Goal: Task Accomplishment & Management: Manage account settings

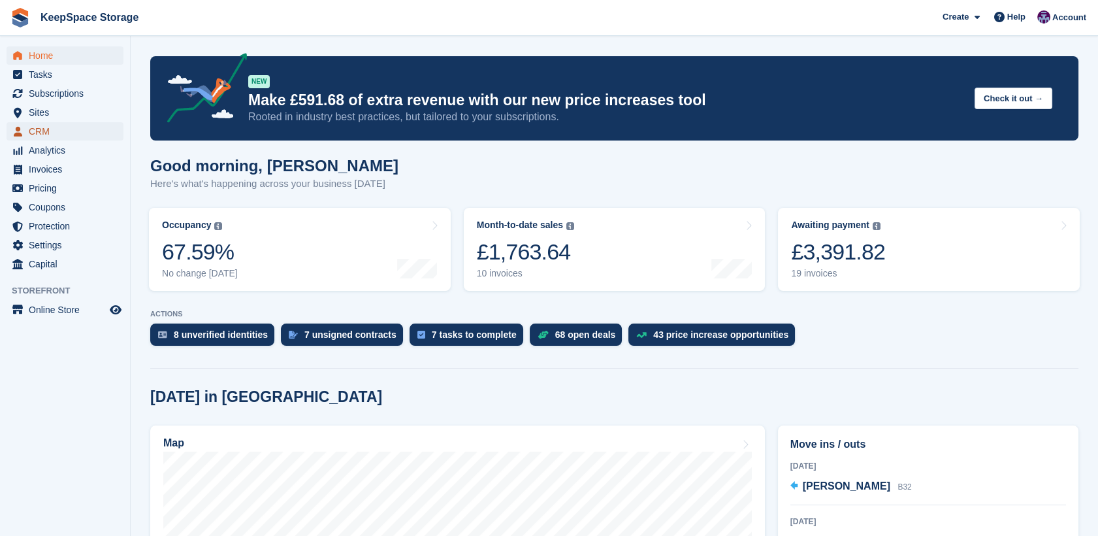
click at [67, 127] on span "CRM" at bounding box center [68, 131] width 78 height 18
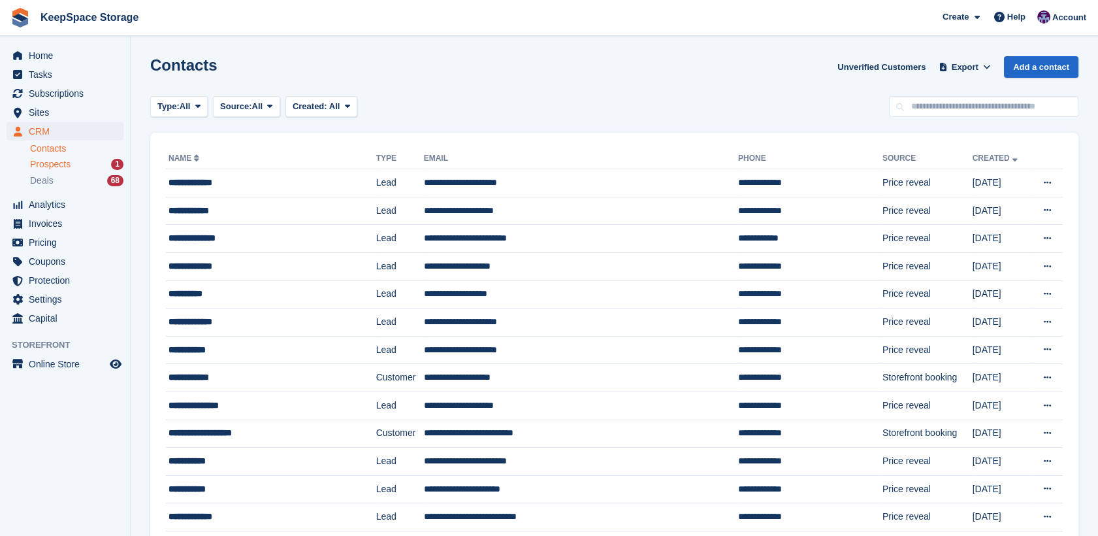
click at [65, 163] on span "Prospects" at bounding box center [50, 164] width 41 height 12
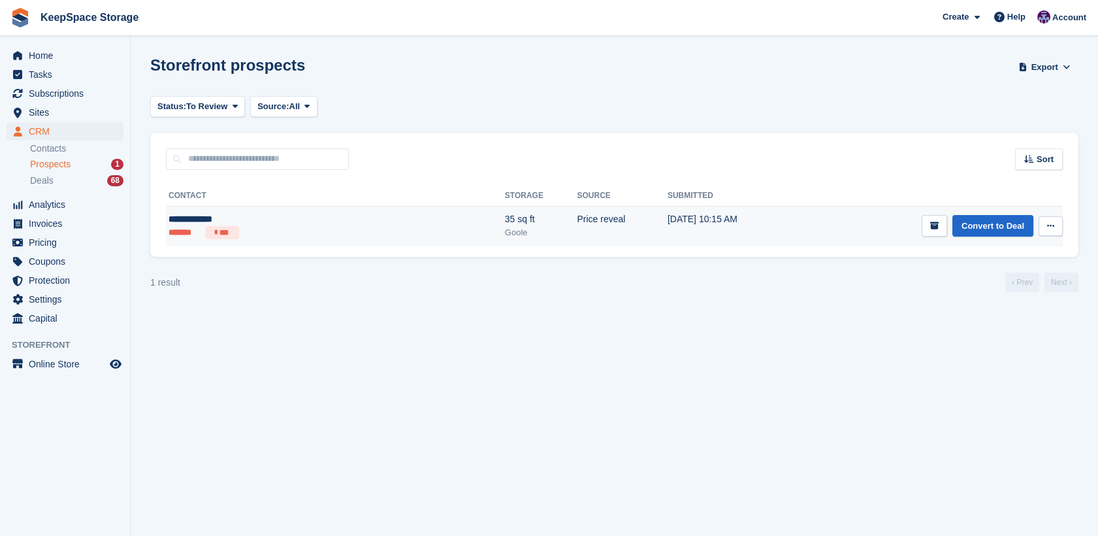
click at [505, 236] on div "Goole" at bounding box center [541, 232] width 73 height 13
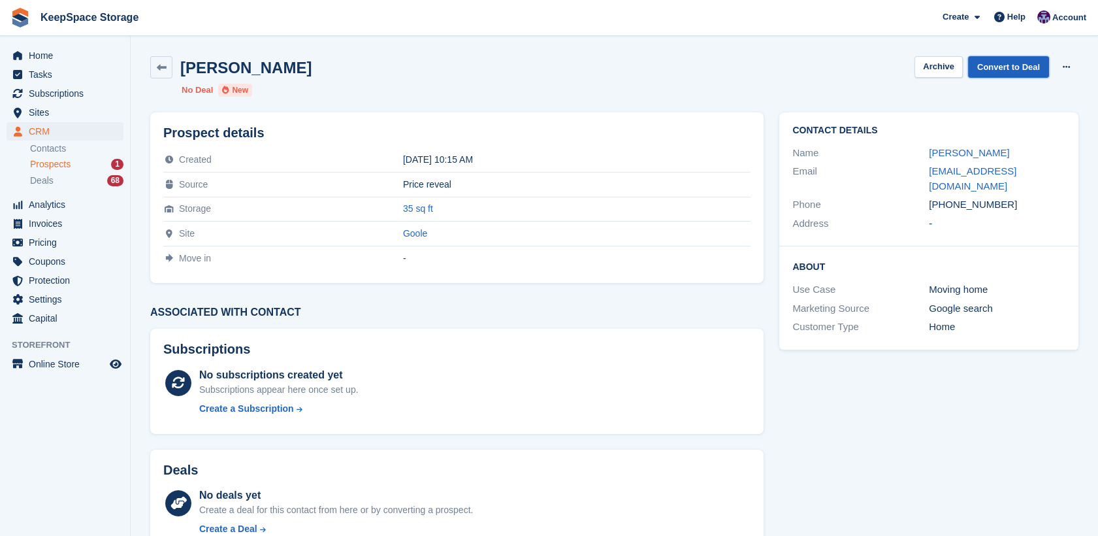
click at [1038, 61] on link "Convert to Deal" at bounding box center [1008, 67] width 81 height 22
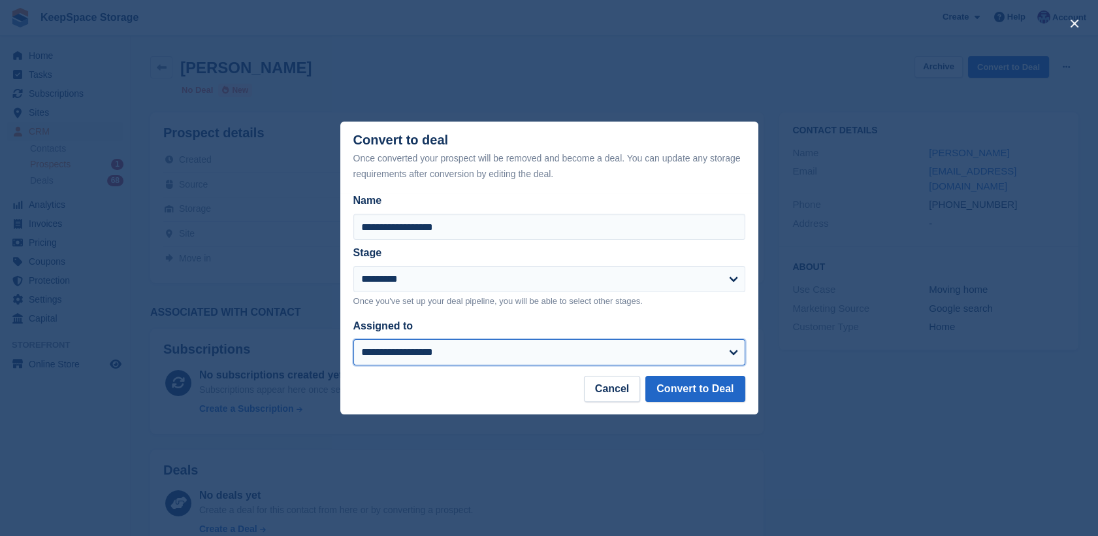
click at [518, 358] on select "**********" at bounding box center [550, 352] width 392 height 26
select select "****"
click at [354, 340] on select "**********" at bounding box center [550, 352] width 392 height 26
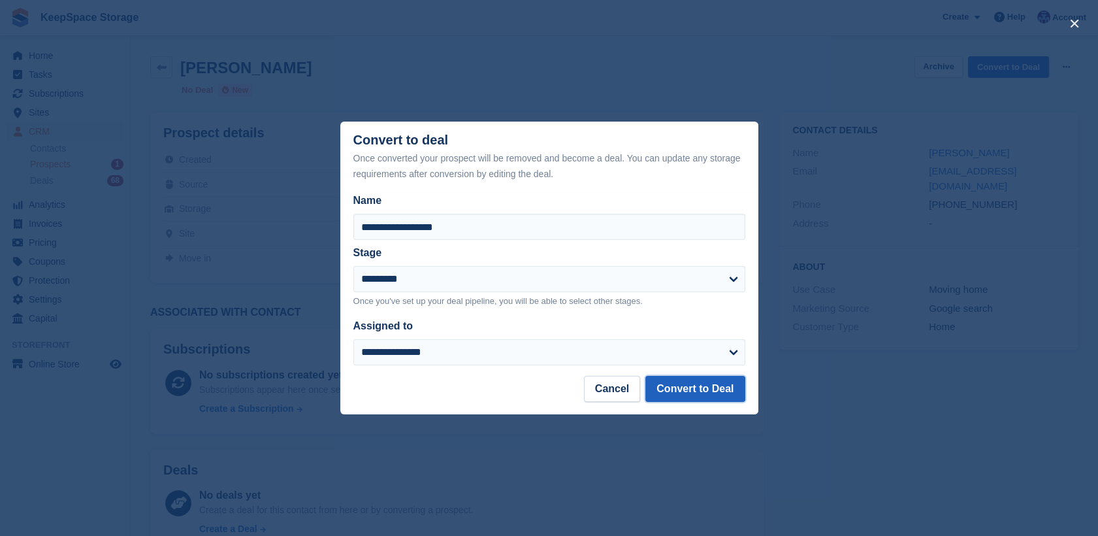
click at [689, 387] on button "Convert to Deal" at bounding box center [695, 389] width 99 height 26
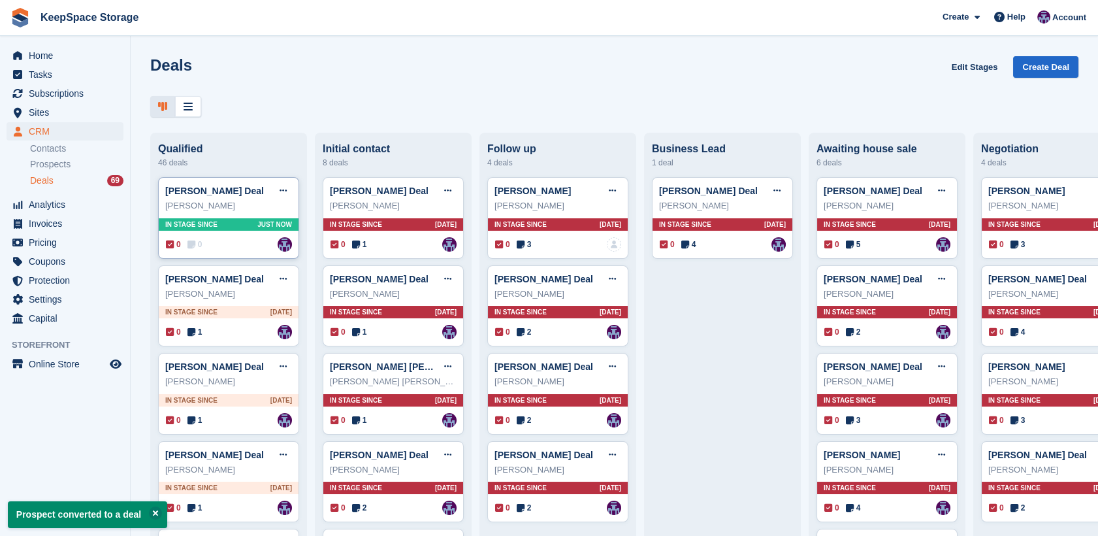
click at [189, 244] on icon at bounding box center [192, 244] width 8 height 9
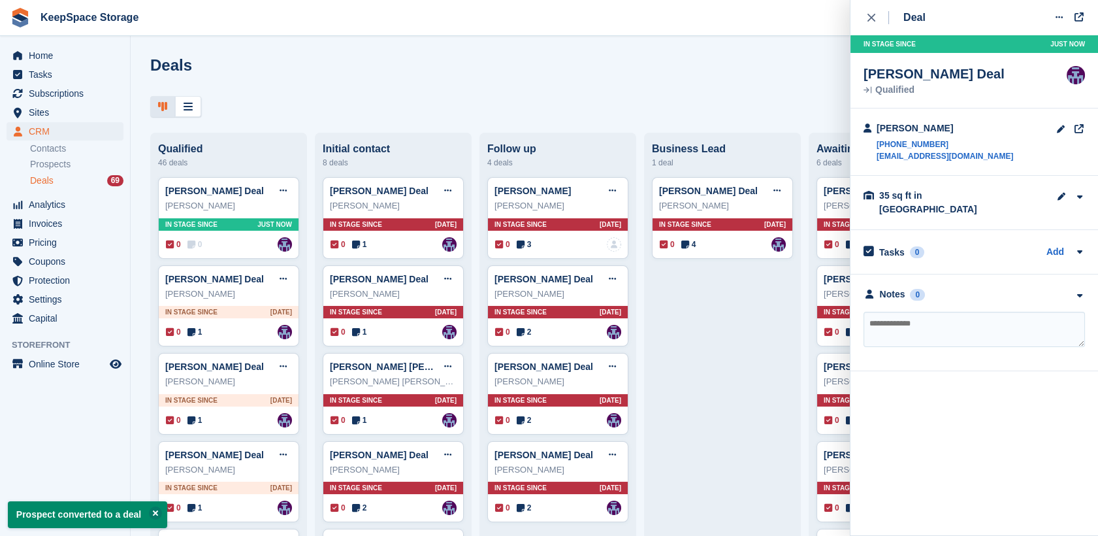
click at [893, 312] on textarea at bounding box center [975, 329] width 222 height 35
type textarea "**********"
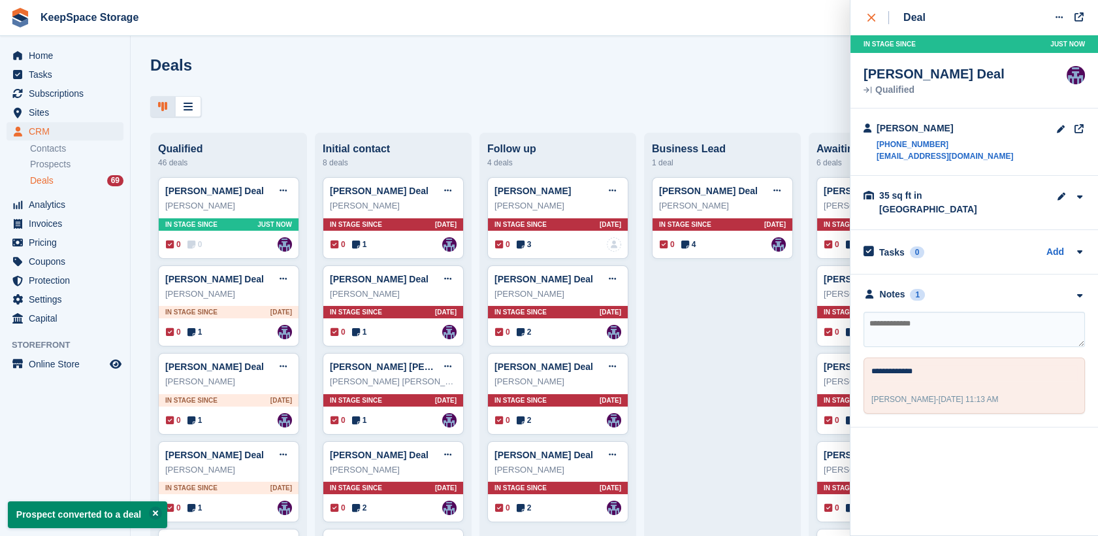
click at [869, 20] on icon "close" at bounding box center [872, 18] width 8 height 8
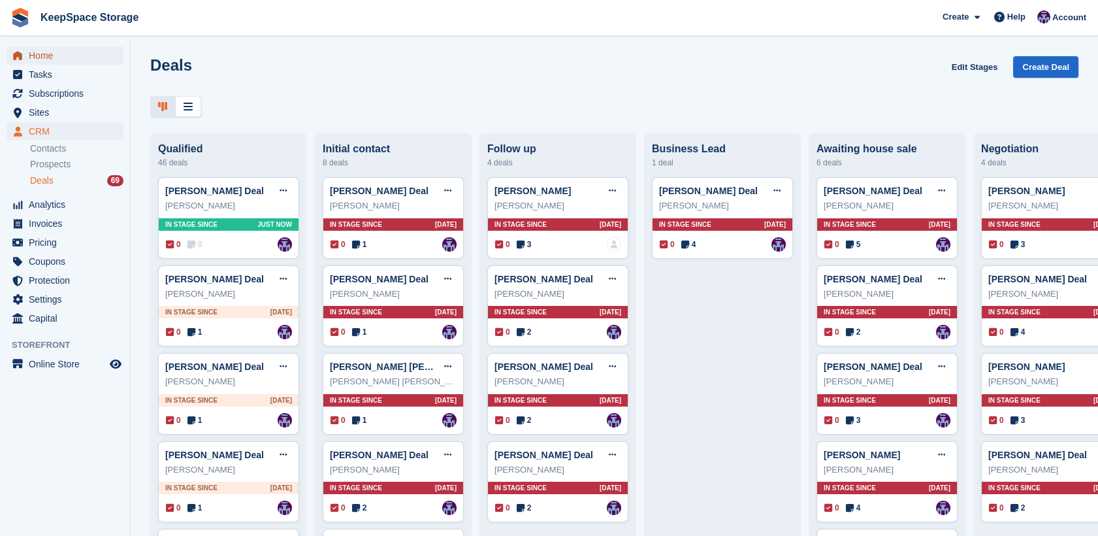
click at [34, 56] on span "Home" at bounding box center [68, 55] width 78 height 18
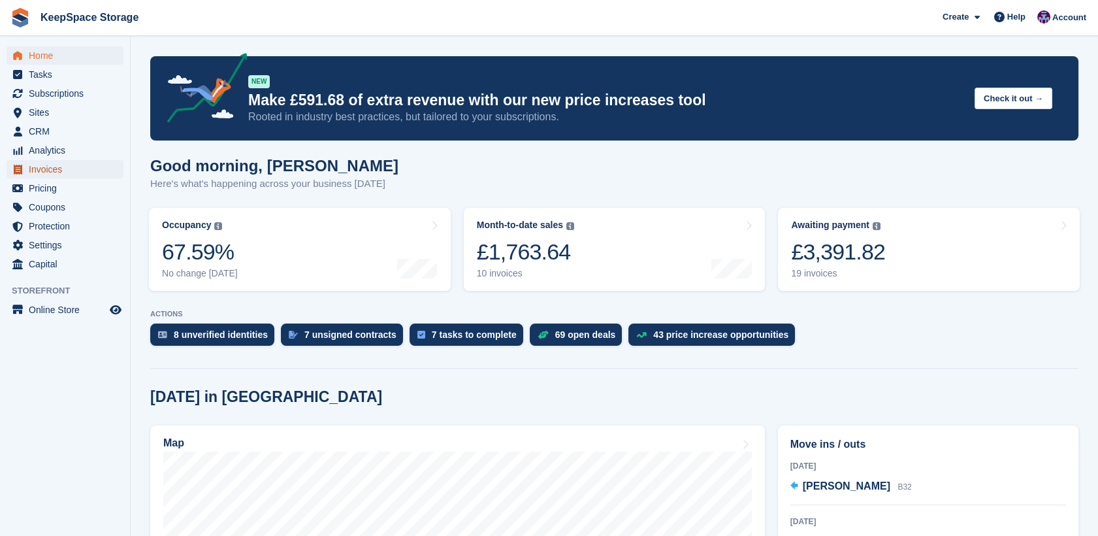
click at [77, 165] on span "Invoices" at bounding box center [68, 169] width 78 height 18
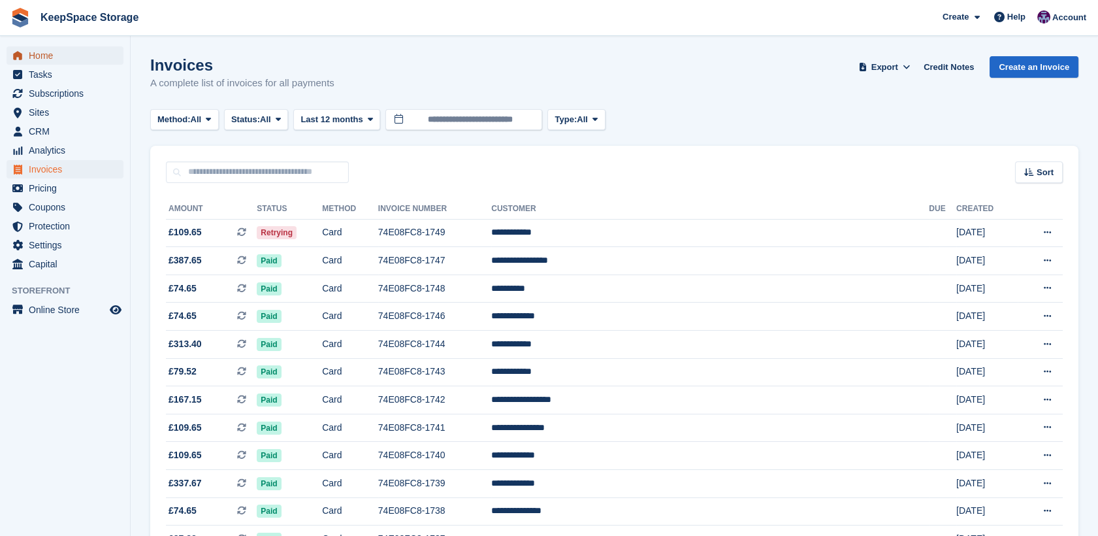
click at [69, 60] on span "Home" at bounding box center [68, 55] width 78 height 18
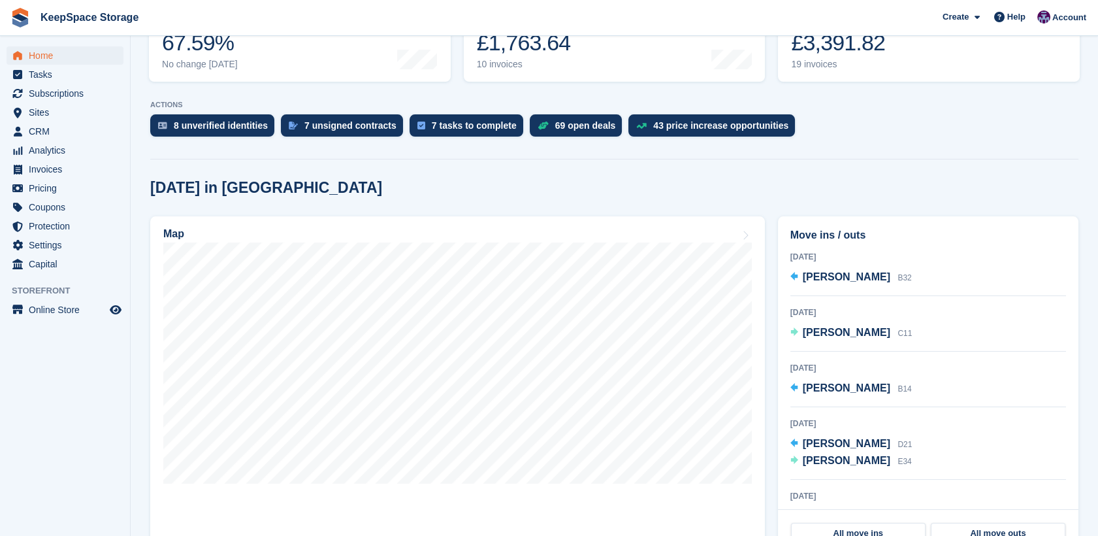
scroll to position [261, 0]
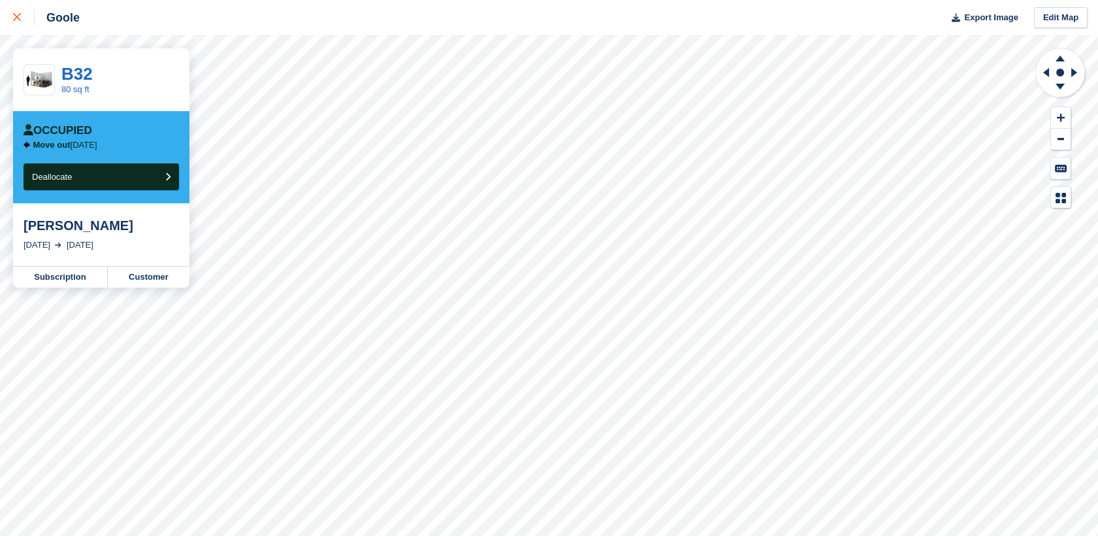
click at [13, 18] on icon at bounding box center [17, 17] width 8 height 8
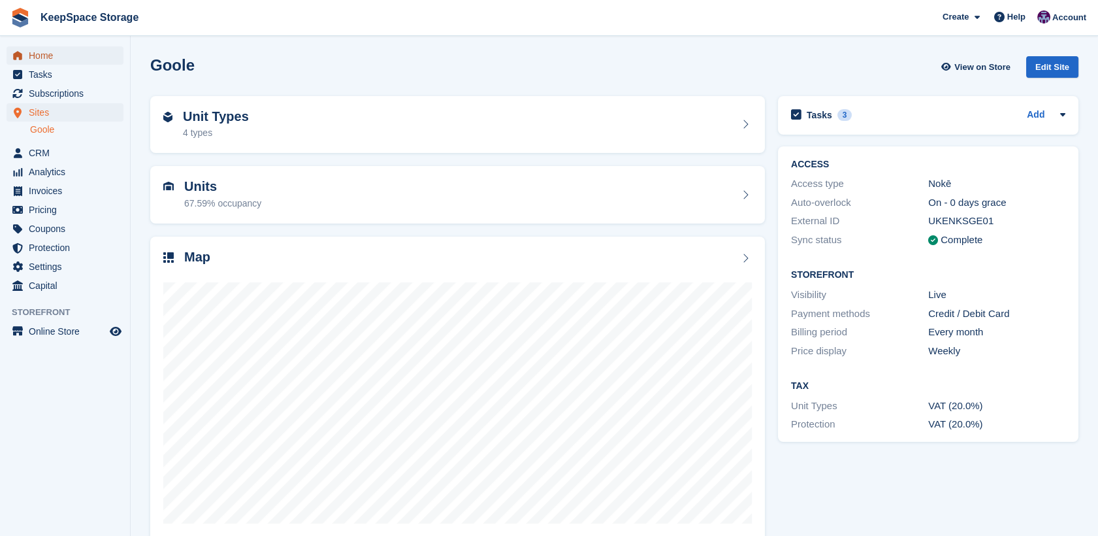
click at [27, 58] on link "Home" at bounding box center [65, 55] width 117 height 18
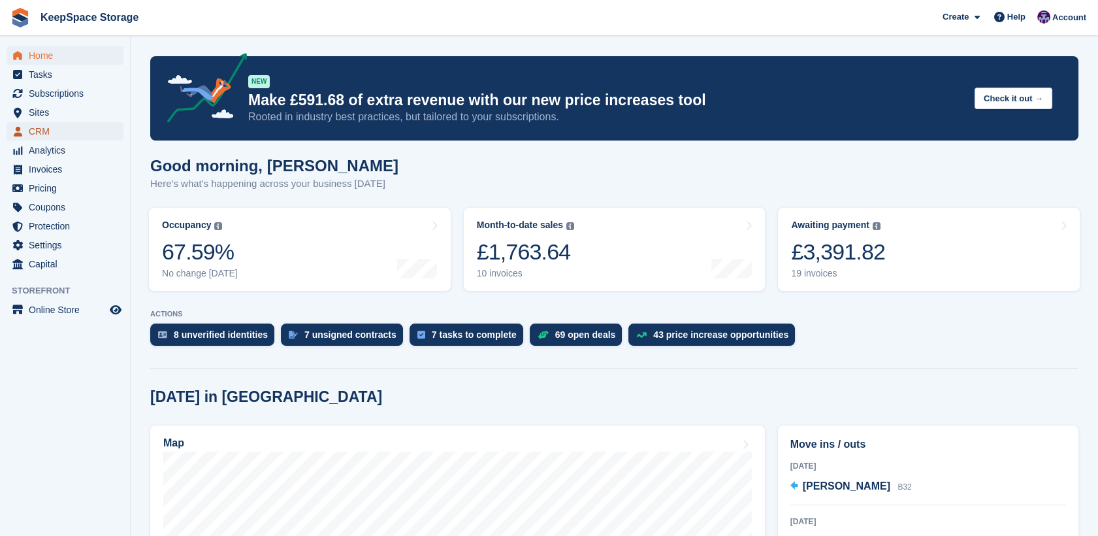
click at [47, 124] on span "CRM" at bounding box center [68, 131] width 78 height 18
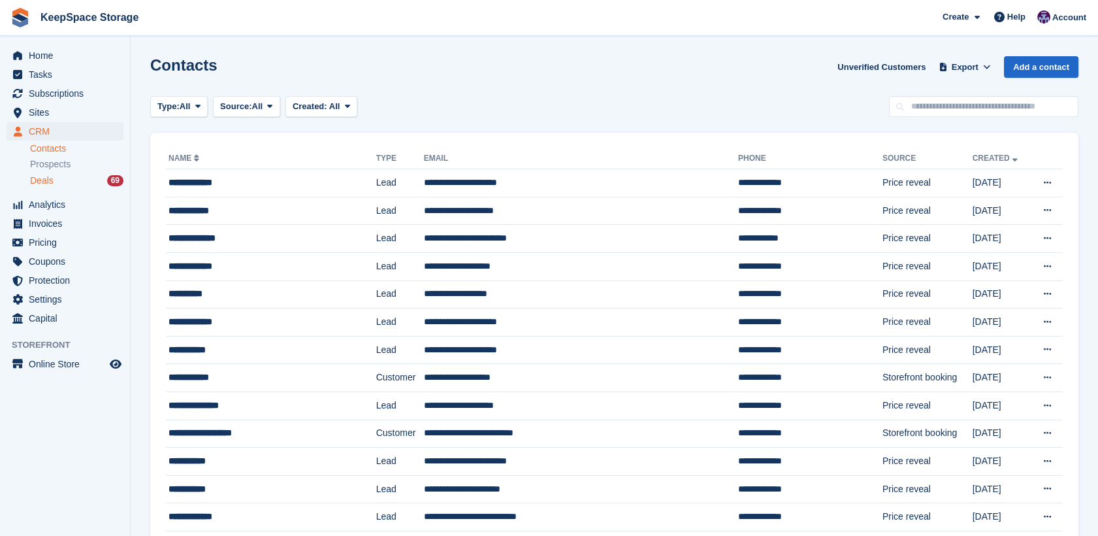
click at [63, 183] on div "Deals 69" at bounding box center [76, 180] width 93 height 12
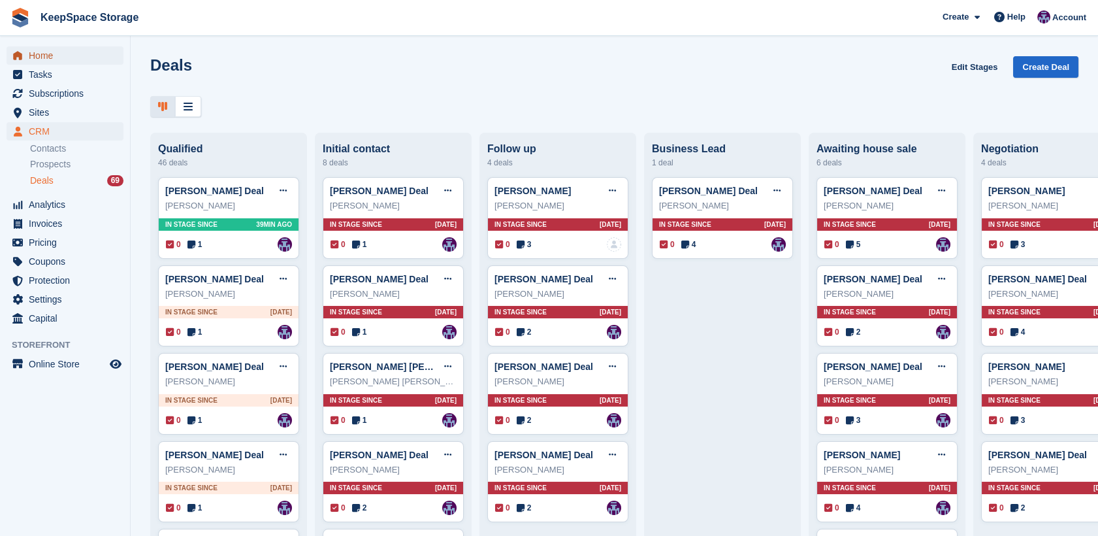
click at [55, 58] on span "Home" at bounding box center [68, 55] width 78 height 18
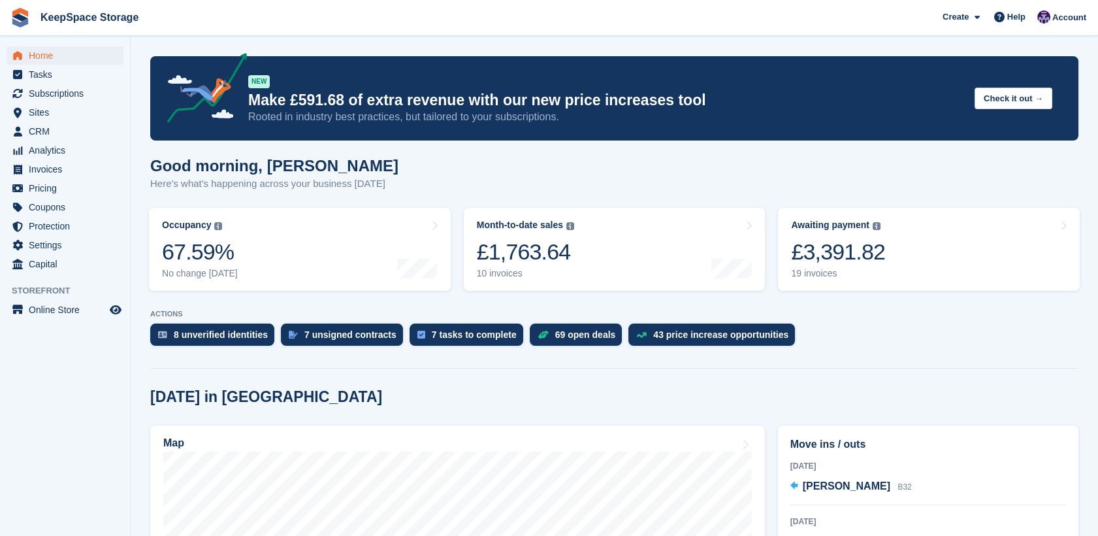
scroll to position [193, 0]
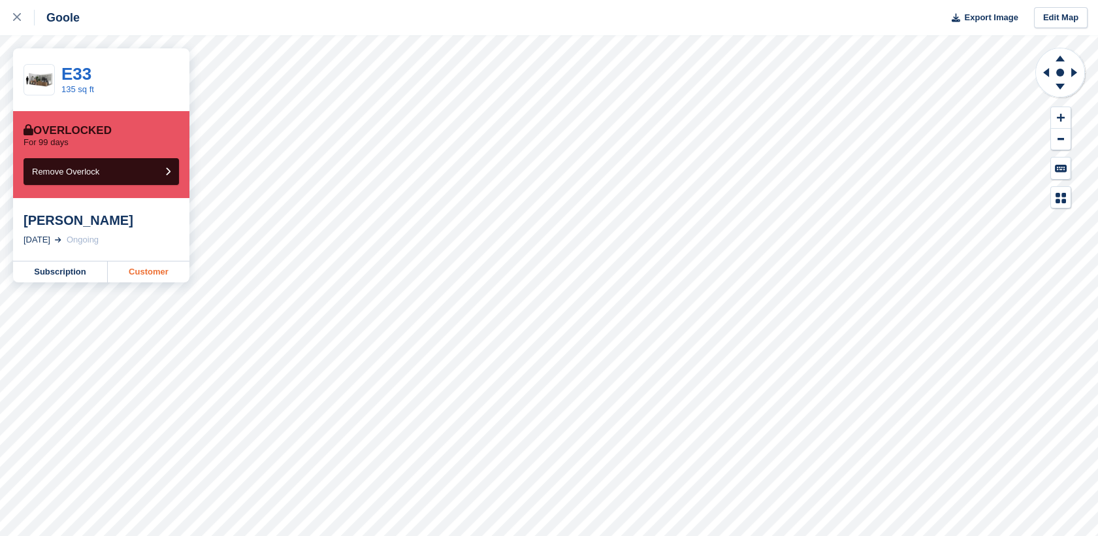
click at [157, 275] on link "Customer" at bounding box center [149, 271] width 82 height 21
click at [21, 17] on div at bounding box center [24, 18] width 22 height 16
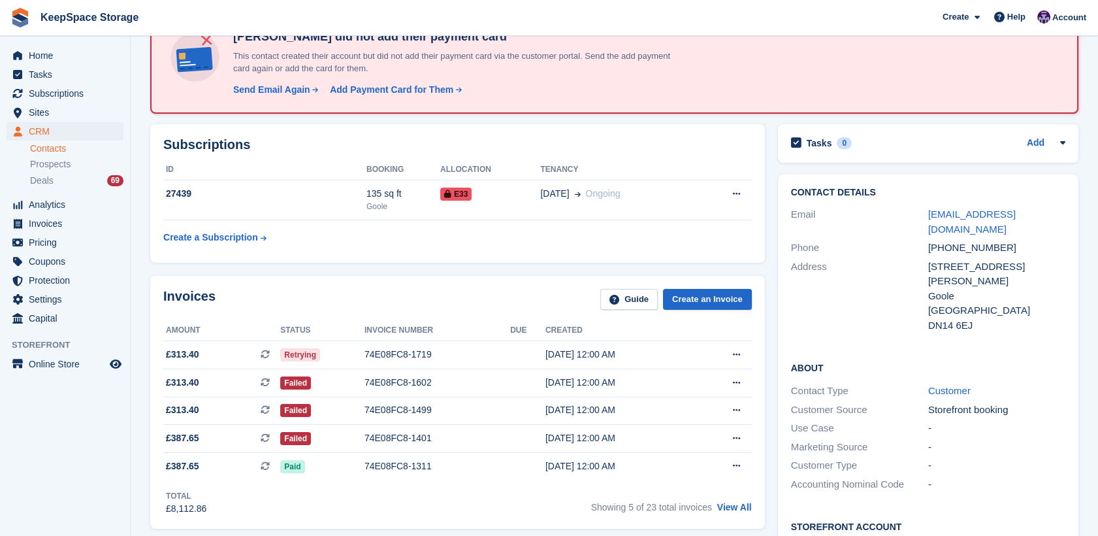
scroll to position [91, 0]
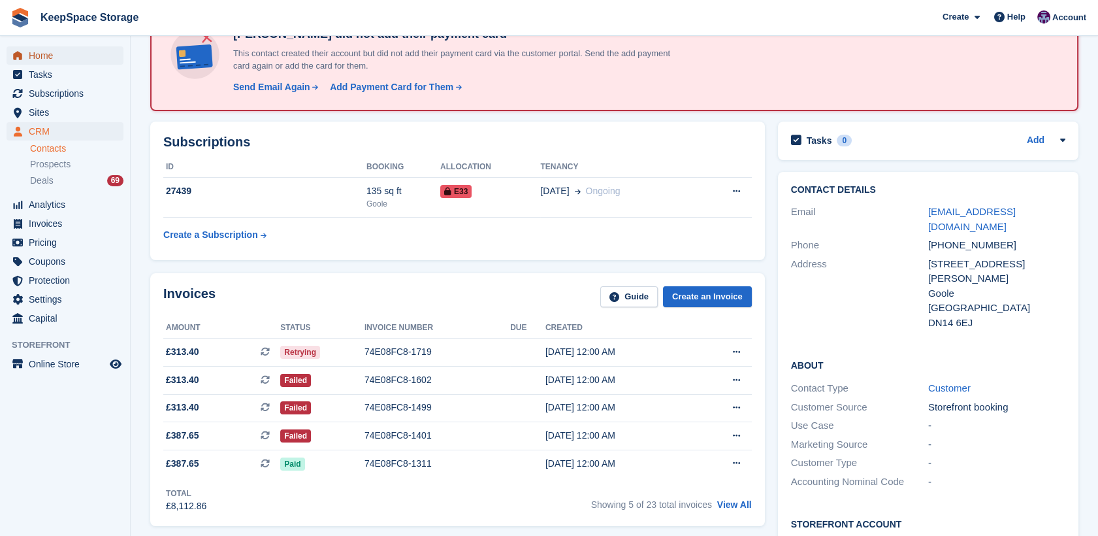
click at [59, 50] on span "Home" at bounding box center [68, 55] width 78 height 18
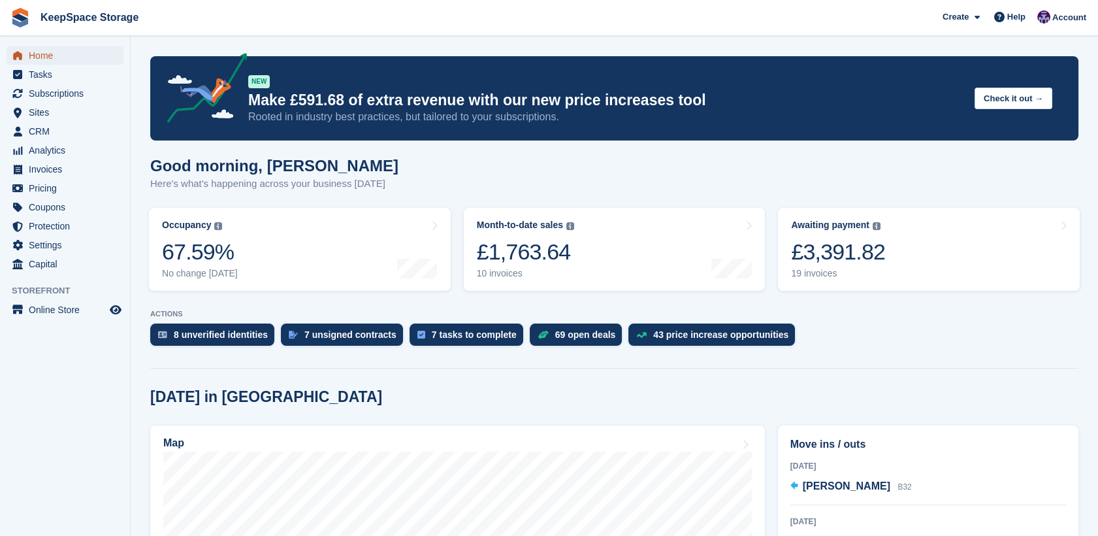
click at [59, 50] on span "Home" at bounding box center [68, 55] width 78 height 18
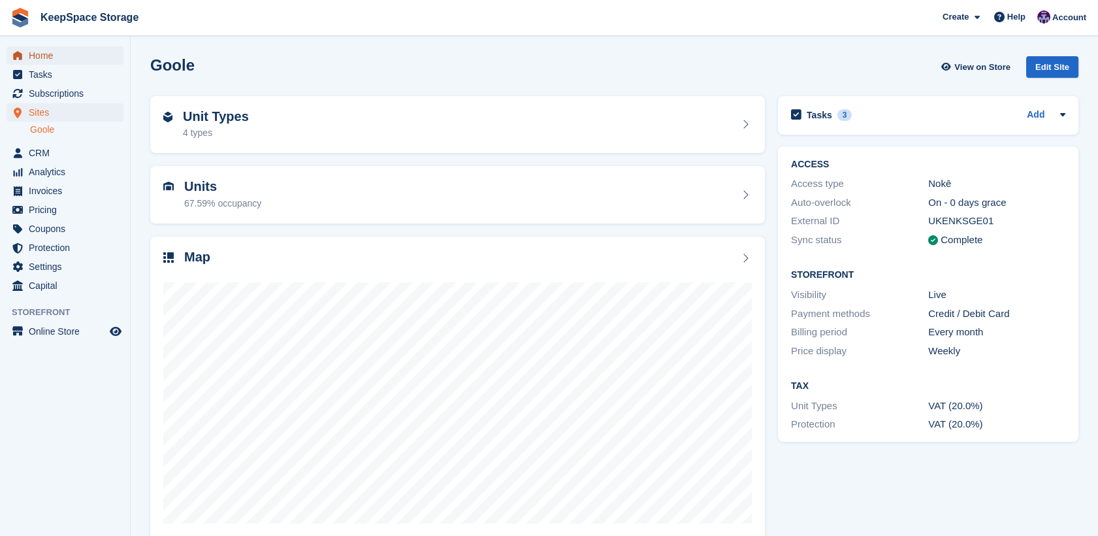
click at [47, 54] on span "Home" at bounding box center [68, 55] width 78 height 18
